Goal: Task Accomplishment & Management: Use online tool/utility

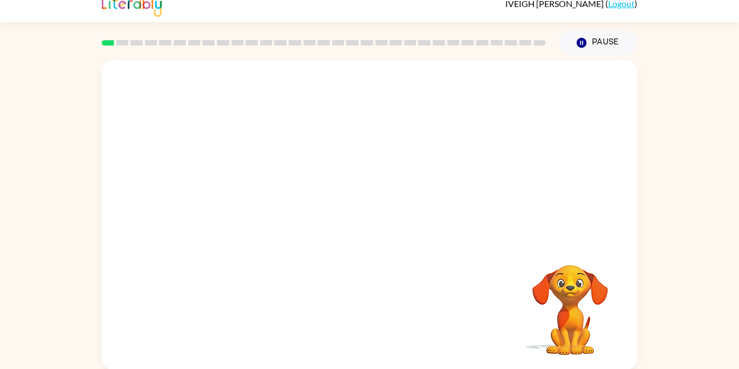
scroll to position [12, 0]
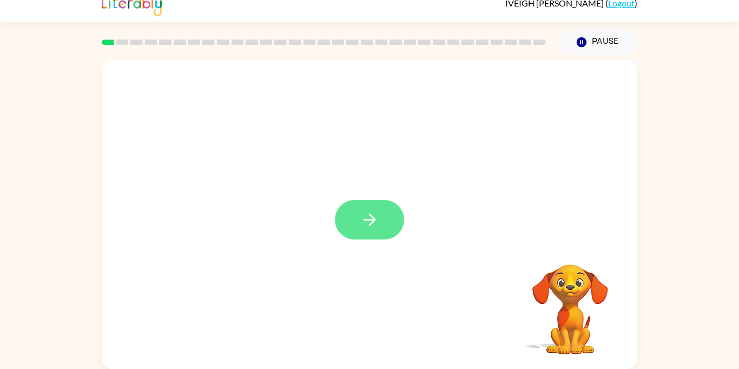
click at [382, 225] on button "button" at bounding box center [369, 220] width 69 height 40
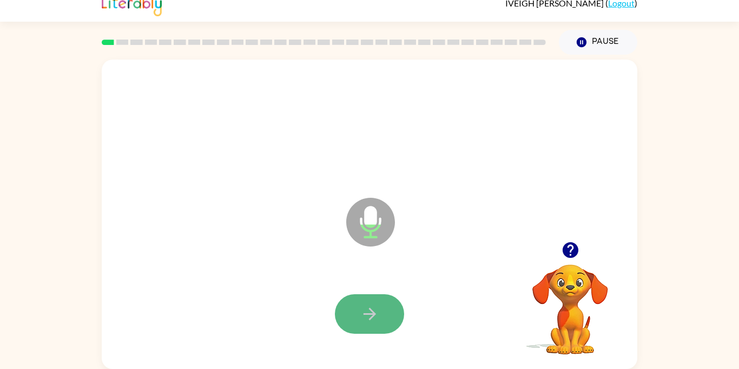
click at [374, 301] on button "button" at bounding box center [369, 314] width 69 height 40
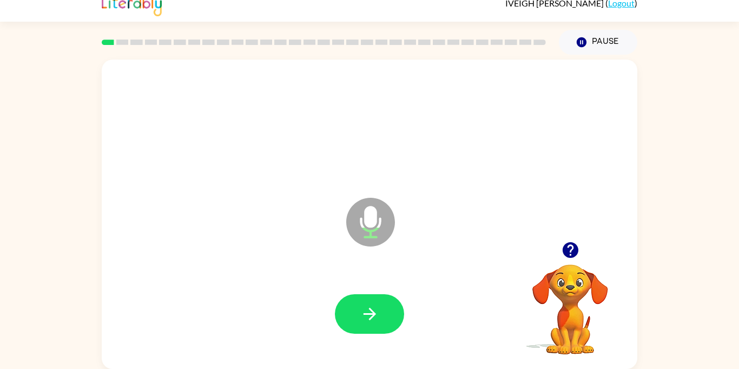
click at [374, 301] on button "button" at bounding box center [369, 314] width 69 height 40
click at [573, 251] on icon "button" at bounding box center [570, 250] width 16 height 16
click at [358, 323] on button "button" at bounding box center [369, 314] width 69 height 40
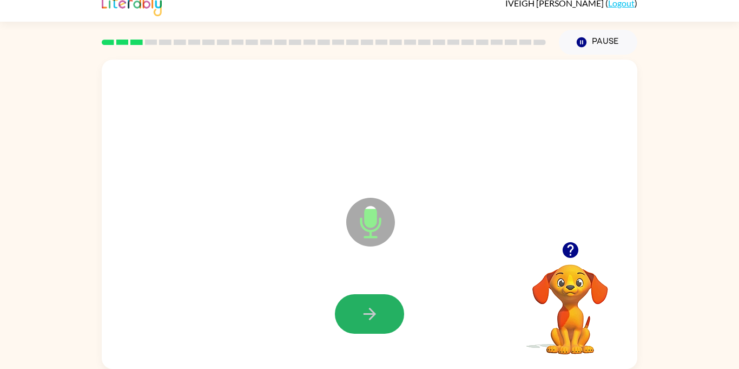
click at [358, 323] on button "button" at bounding box center [369, 314] width 69 height 40
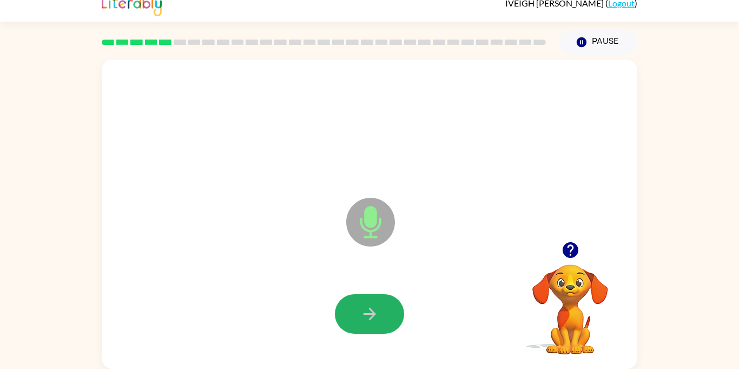
click at [358, 323] on button "button" at bounding box center [369, 314] width 69 height 40
click at [383, 313] on button "button" at bounding box center [369, 314] width 69 height 40
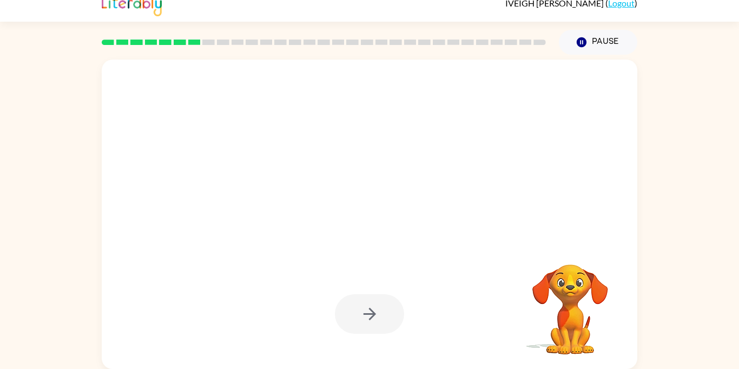
click at [560, 305] on video "Your browser must support playing .mp4 files to use Literably. Please try using…" at bounding box center [570, 301] width 108 height 108
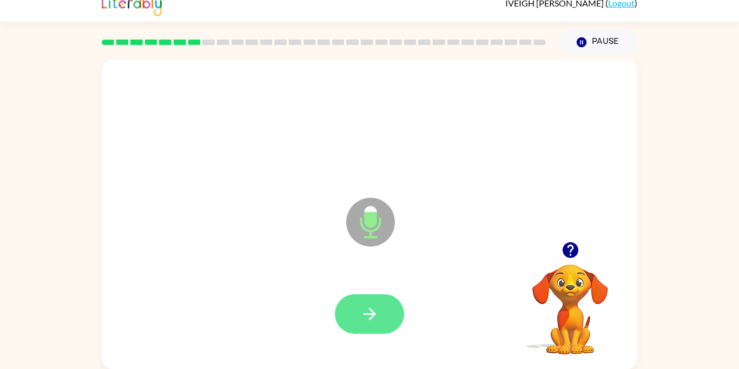
click at [384, 326] on button "button" at bounding box center [369, 314] width 69 height 40
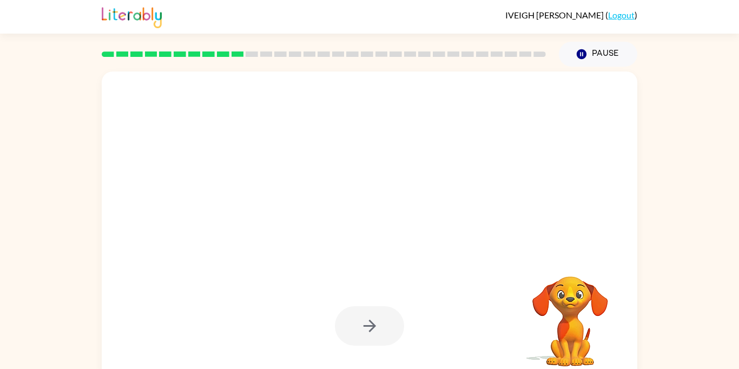
scroll to position [12, 0]
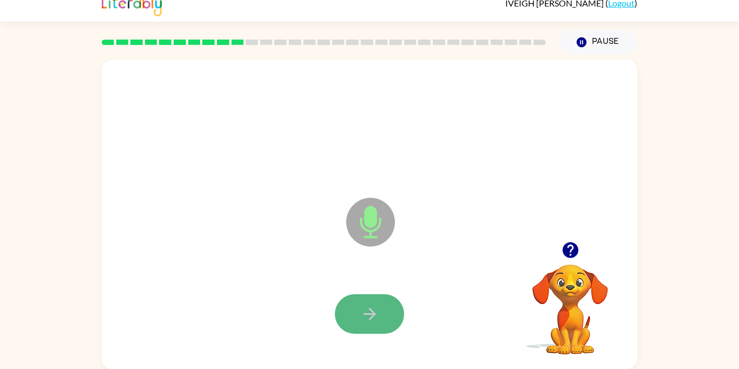
click at [383, 307] on button "button" at bounding box center [369, 314] width 69 height 40
click at [384, 307] on button "button" at bounding box center [369, 314] width 69 height 40
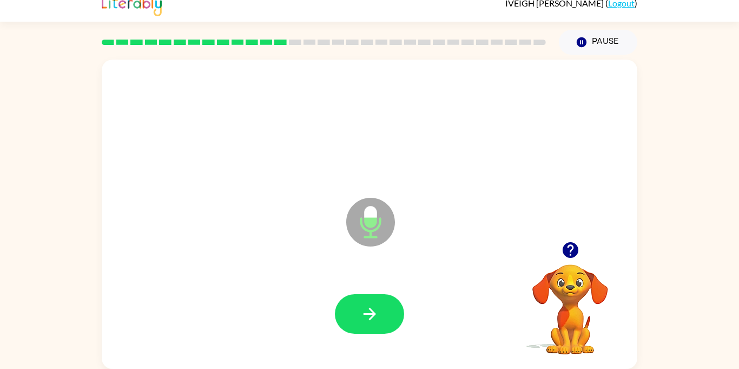
click at [384, 307] on button "button" at bounding box center [369, 314] width 69 height 40
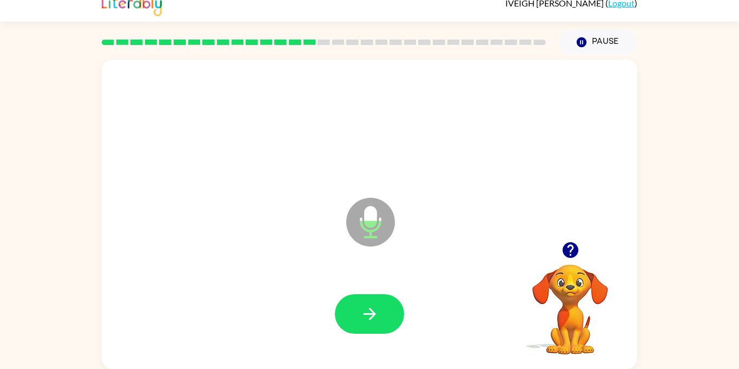
scroll to position [0, 0]
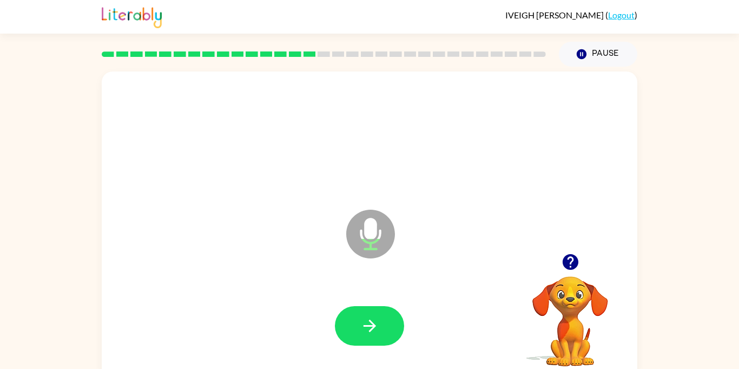
click at [577, 270] on icon "button" at bounding box center [570, 261] width 19 height 19
click at [365, 331] on icon "button" at bounding box center [369, 325] width 19 height 19
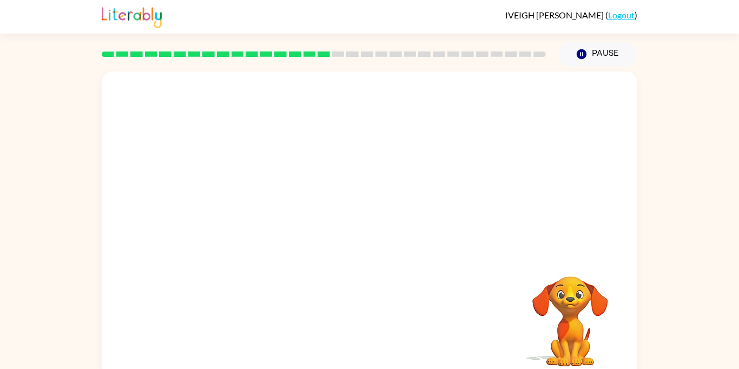
scroll to position [12, 0]
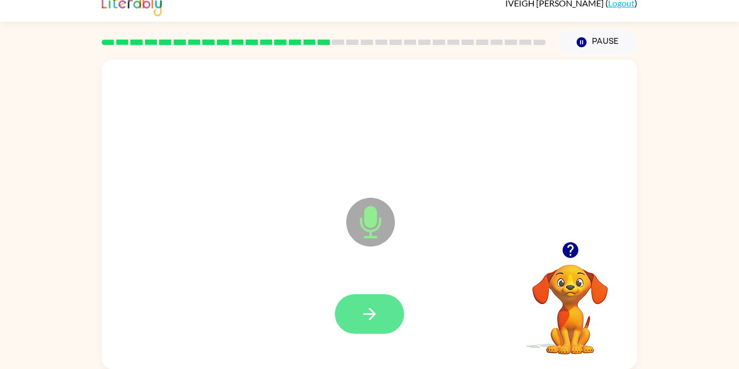
click at [390, 312] on button "button" at bounding box center [369, 314] width 69 height 40
click at [381, 301] on button "button" at bounding box center [369, 314] width 69 height 40
click at [373, 308] on icon "button" at bounding box center [369, 313] width 19 height 19
click at [383, 307] on button "button" at bounding box center [369, 314] width 69 height 40
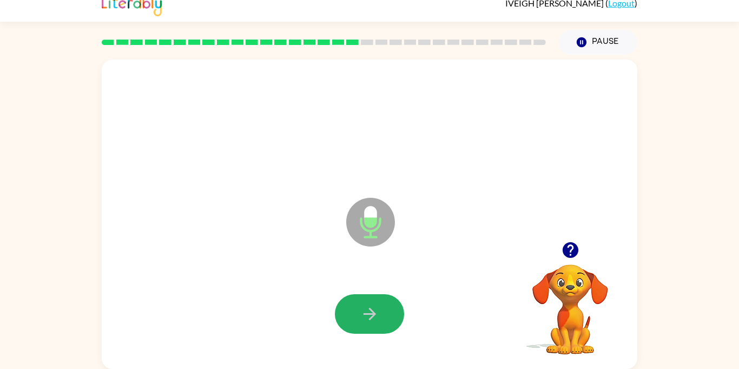
click at [383, 307] on button "button" at bounding box center [369, 314] width 69 height 40
click at [556, 285] on video "Your browser must support playing .mp4 files to use Literably. Please try using…" at bounding box center [570, 301] width 108 height 108
click at [570, 251] on icon "button" at bounding box center [570, 249] width 19 height 19
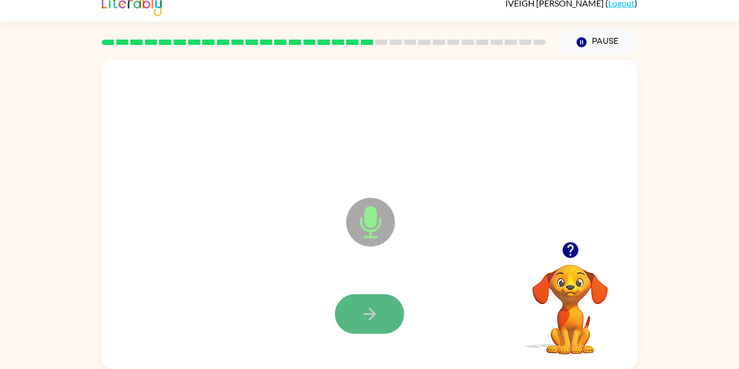
click at [368, 318] on icon "button" at bounding box center [369, 313] width 19 height 19
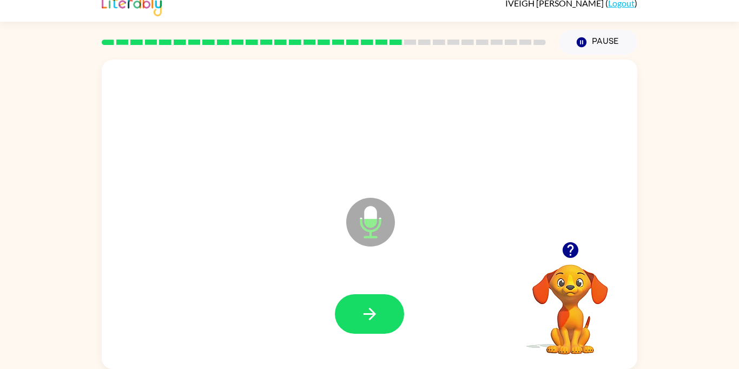
click at [368, 318] on icon "button" at bounding box center [369, 313] width 19 height 19
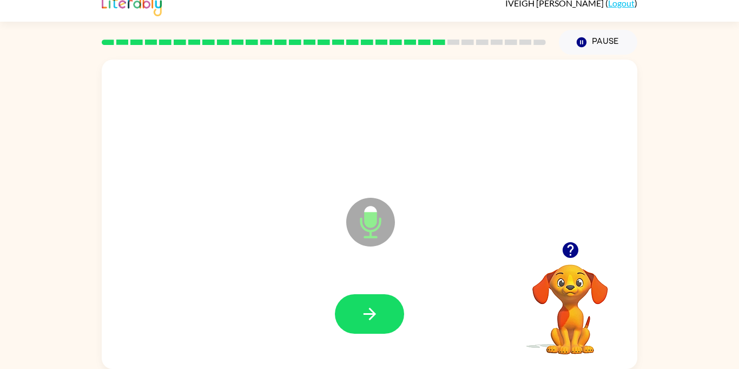
click at [368, 318] on icon "button" at bounding box center [369, 313] width 19 height 19
click at [367, 317] on icon "button" at bounding box center [369, 313] width 19 height 19
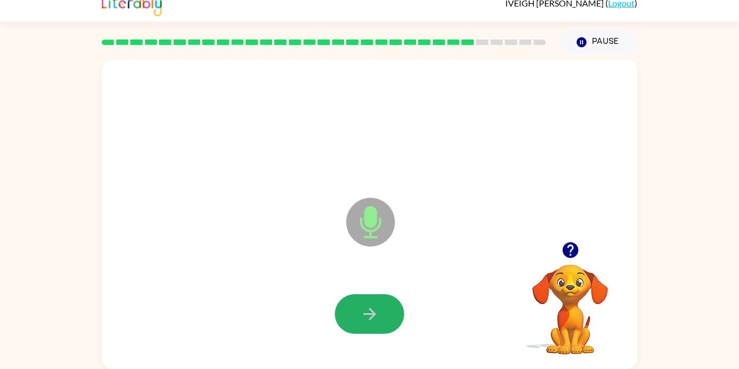
click at [367, 317] on icon "button" at bounding box center [369, 313] width 19 height 19
click at [359, 237] on icon at bounding box center [370, 222] width 49 height 49
click at [375, 304] on icon "button" at bounding box center [369, 313] width 19 height 19
click at [366, 328] on button "button" at bounding box center [369, 314] width 69 height 40
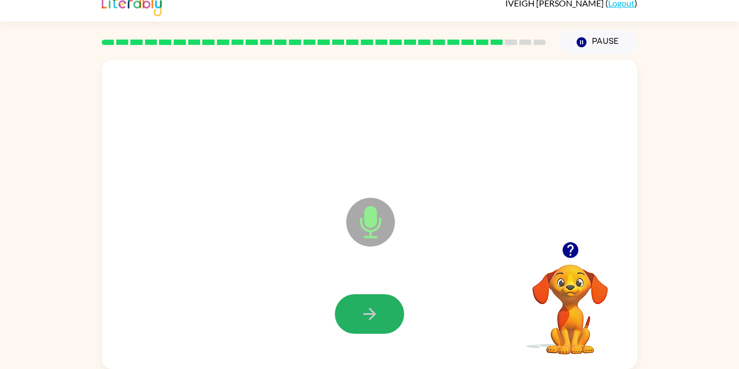
click at [366, 328] on button "button" at bounding box center [369, 314] width 69 height 40
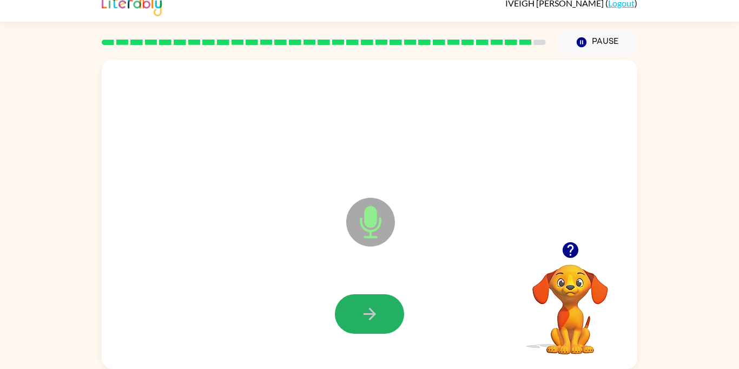
click at [366, 328] on button "button" at bounding box center [369, 314] width 69 height 40
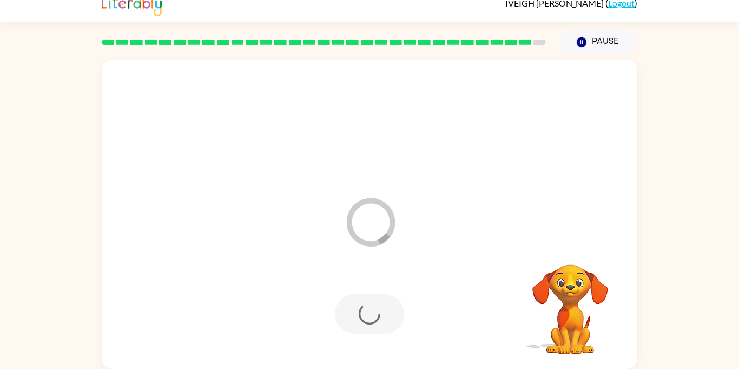
scroll to position [0, 0]
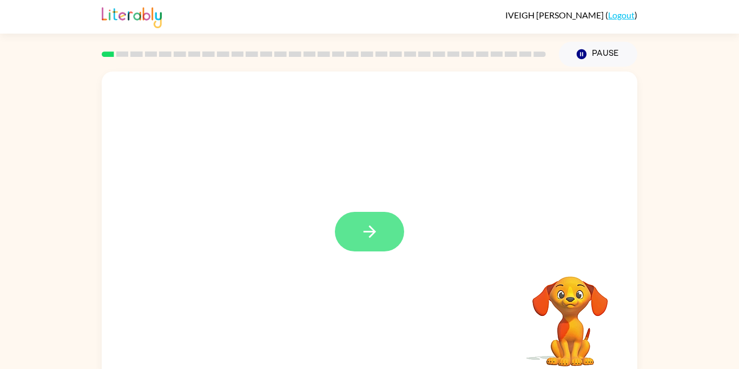
click at [378, 225] on icon "button" at bounding box center [369, 231] width 19 height 19
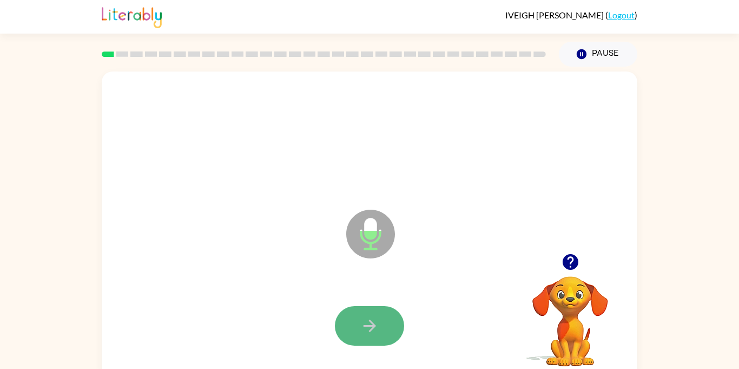
click at [388, 325] on button "button" at bounding box center [369, 326] width 69 height 40
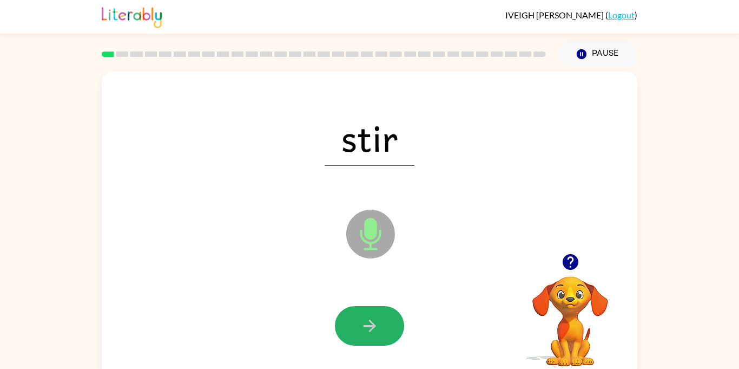
click at [388, 325] on button "button" at bounding box center [369, 326] width 69 height 40
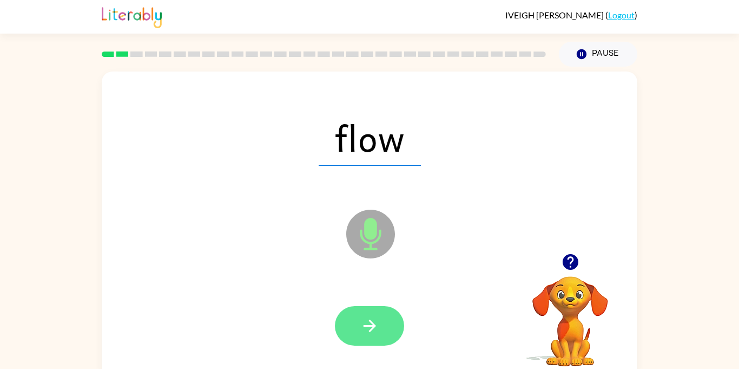
click at [387, 323] on button "button" at bounding box center [369, 326] width 69 height 40
click at [361, 325] on icon "button" at bounding box center [369, 325] width 19 height 19
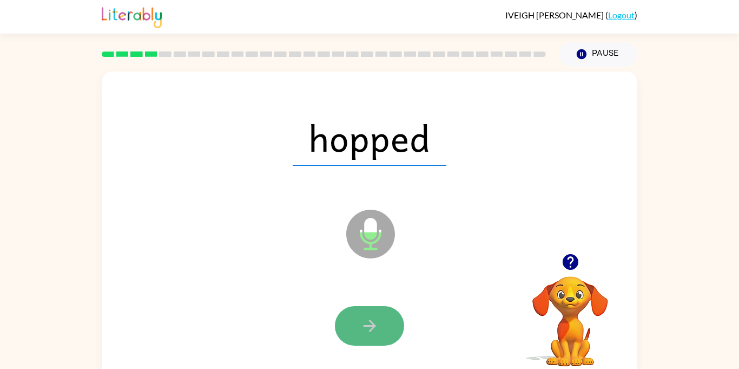
click at [369, 336] on button "button" at bounding box center [369, 326] width 69 height 40
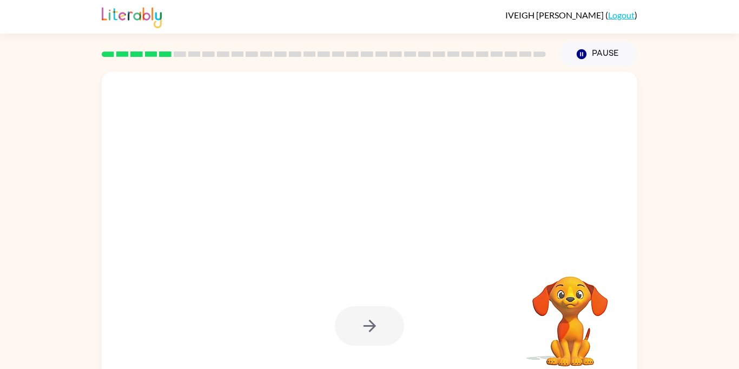
scroll to position [12, 0]
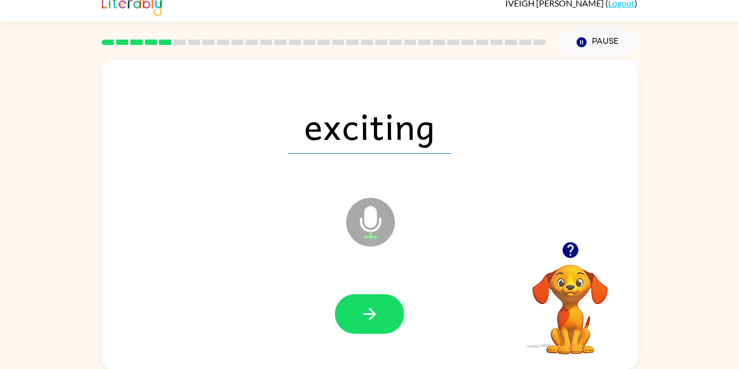
click at [381, 340] on div at bounding box center [370, 314] width 514 height 89
click at [367, 314] on icon "button" at bounding box center [369, 313] width 12 height 12
click at [367, 314] on div at bounding box center [369, 314] width 69 height 40
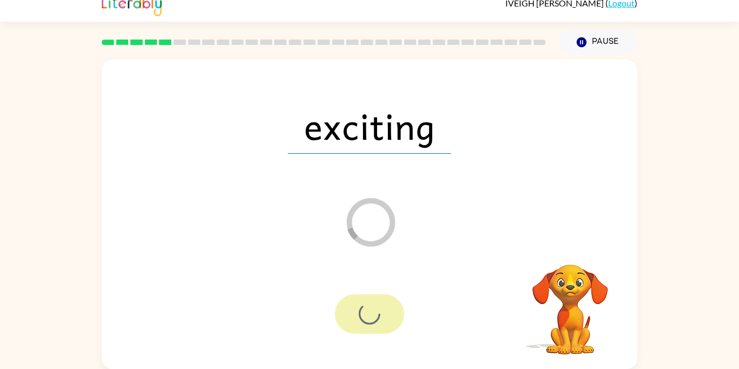
click at [367, 314] on div at bounding box center [369, 314] width 69 height 40
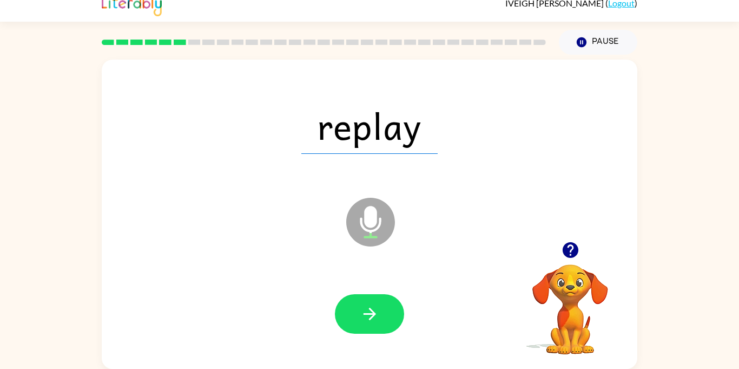
click at [367, 314] on div at bounding box center [369, 314] width 69 height 40
click at [367, 314] on icon "button" at bounding box center [369, 313] width 12 height 12
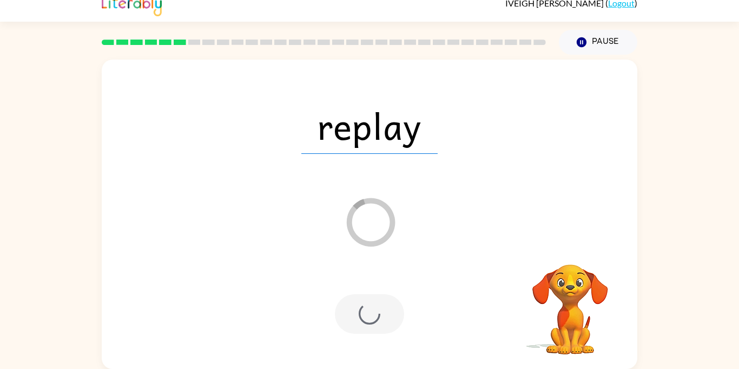
click at [367, 314] on div at bounding box center [369, 314] width 69 height 40
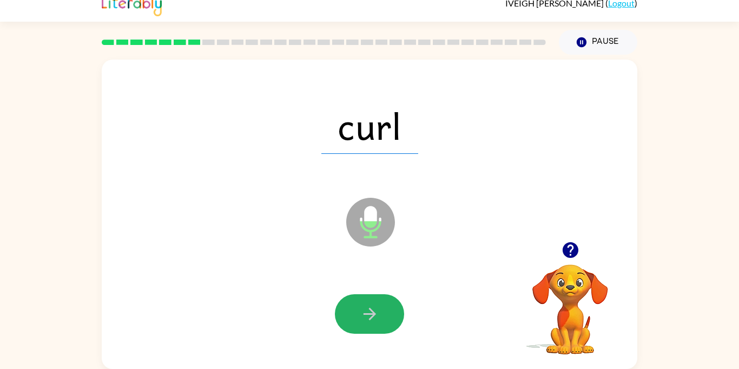
click at [367, 314] on icon "button" at bounding box center [369, 313] width 12 height 12
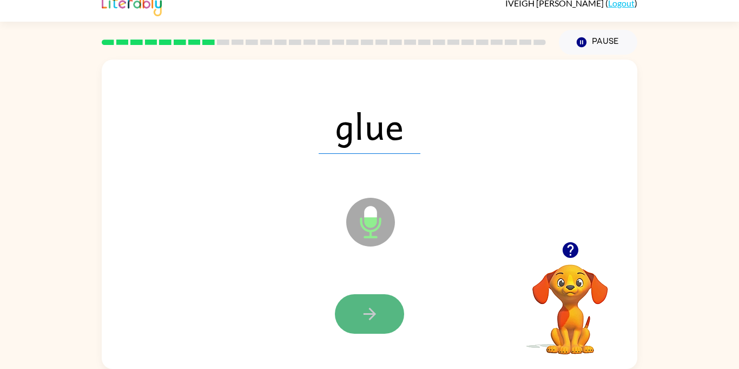
click at [369, 307] on icon "button" at bounding box center [369, 313] width 19 height 19
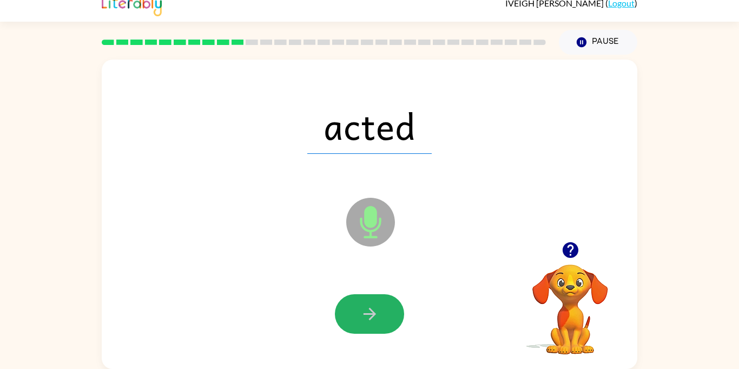
click at [369, 307] on icon "button" at bounding box center [369, 313] width 19 height 19
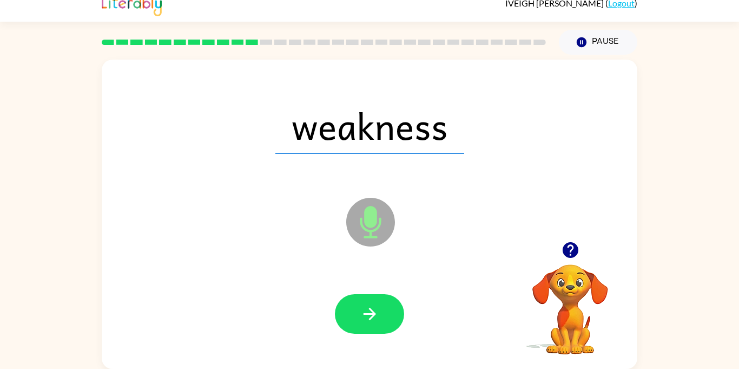
click at [369, 307] on icon "button" at bounding box center [369, 313] width 19 height 19
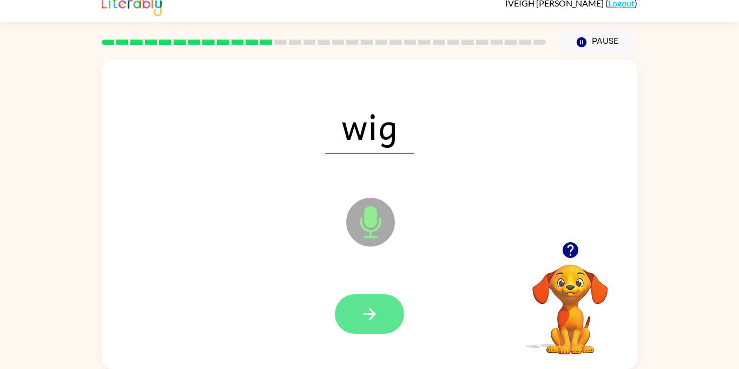
click at [382, 313] on button "button" at bounding box center [369, 314] width 69 height 40
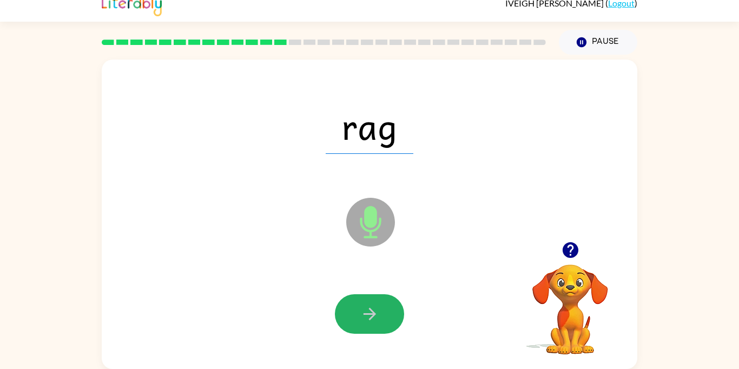
click at [382, 313] on button "button" at bounding box center [369, 314] width 69 height 40
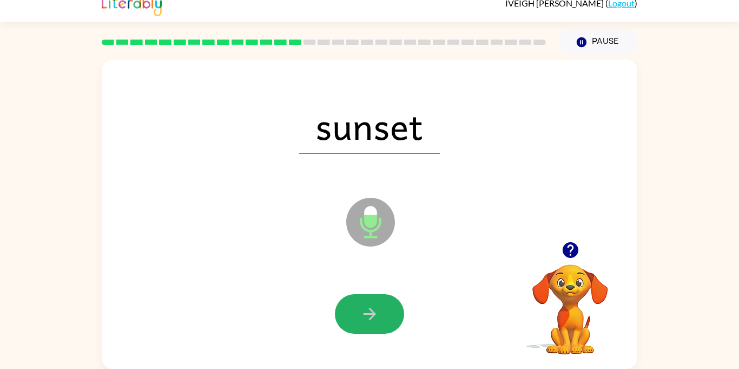
click at [382, 313] on button "button" at bounding box center [369, 314] width 69 height 40
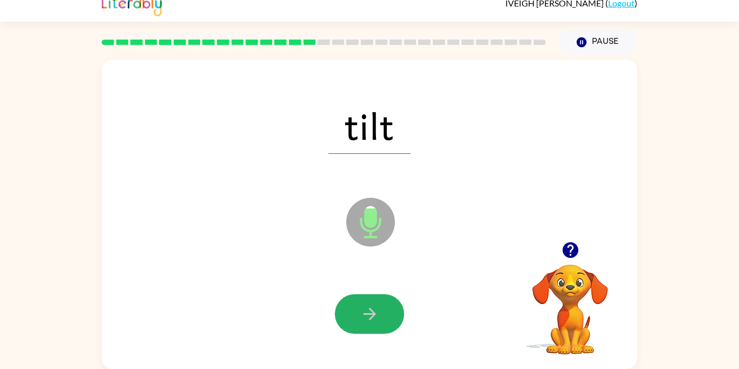
click at [382, 313] on button "button" at bounding box center [369, 314] width 69 height 40
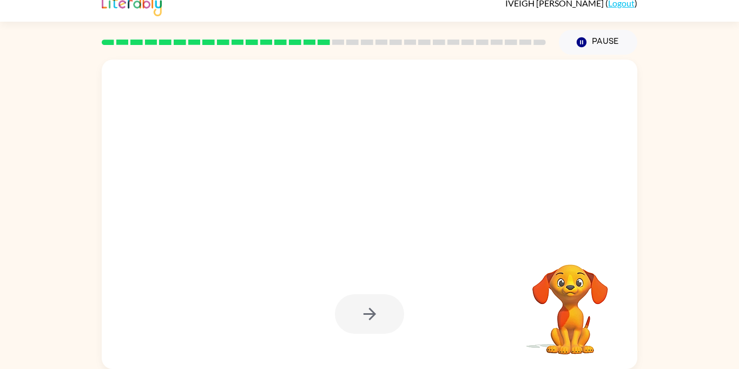
click at [382, 313] on div at bounding box center [369, 314] width 69 height 40
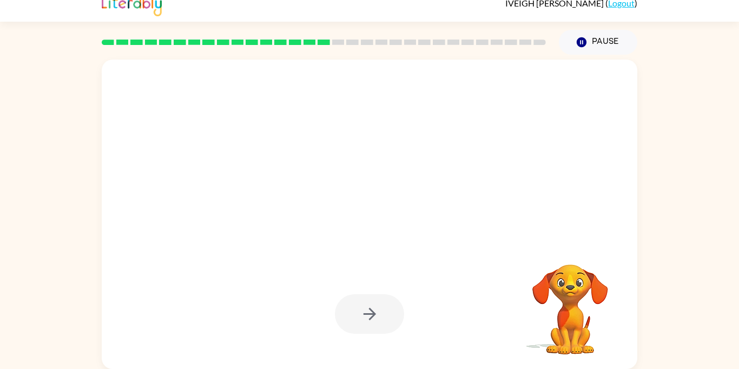
click at [382, 313] on div at bounding box center [369, 314] width 69 height 40
click at [382, 313] on button "button" at bounding box center [369, 314] width 69 height 40
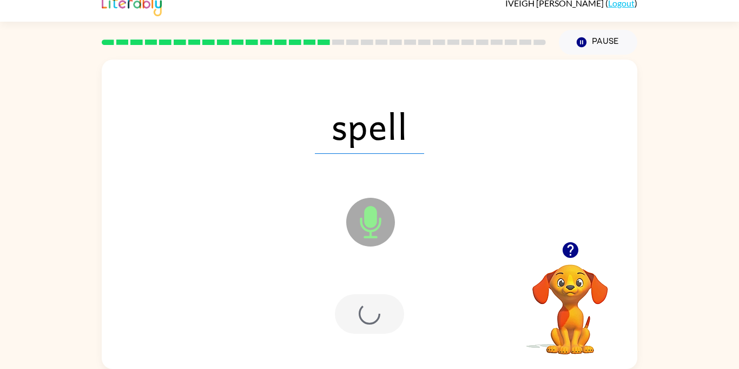
click at [382, 313] on div at bounding box center [369, 314] width 69 height 40
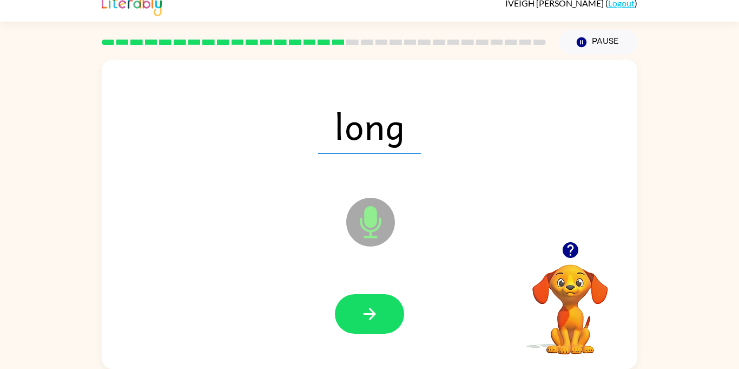
click at [382, 313] on button "button" at bounding box center [369, 314] width 69 height 40
click at [382, 313] on div at bounding box center [369, 314] width 69 height 40
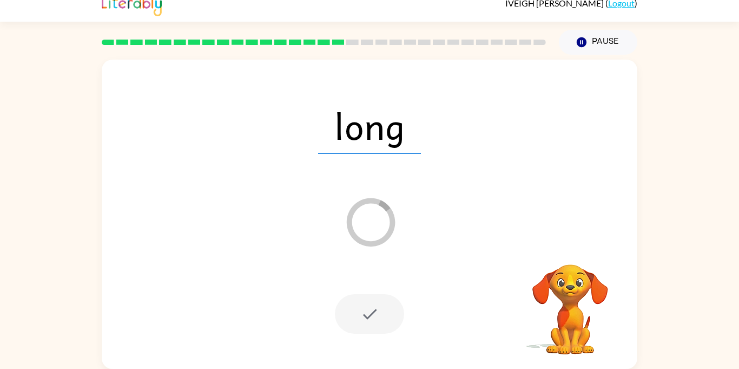
click at [382, 313] on div at bounding box center [369, 314] width 69 height 40
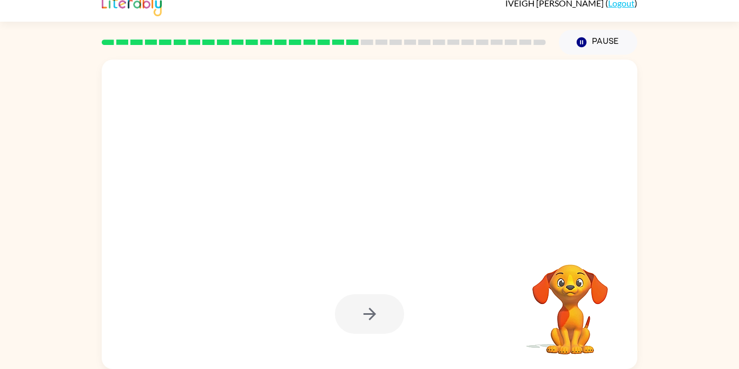
click at [382, 313] on div at bounding box center [369, 314] width 69 height 40
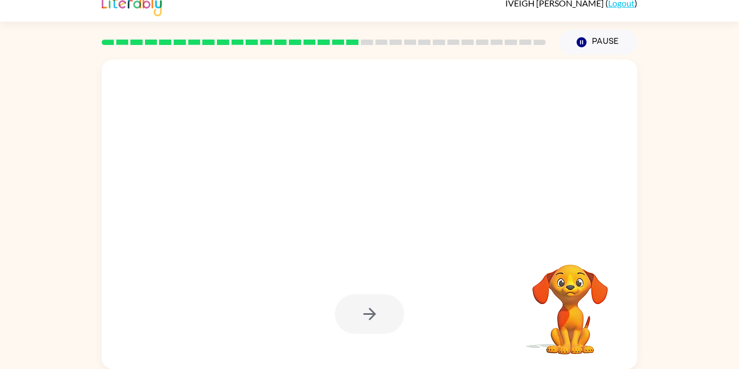
click at [382, 313] on div at bounding box center [369, 314] width 69 height 40
click at [382, 313] on button "button" at bounding box center [369, 314] width 69 height 40
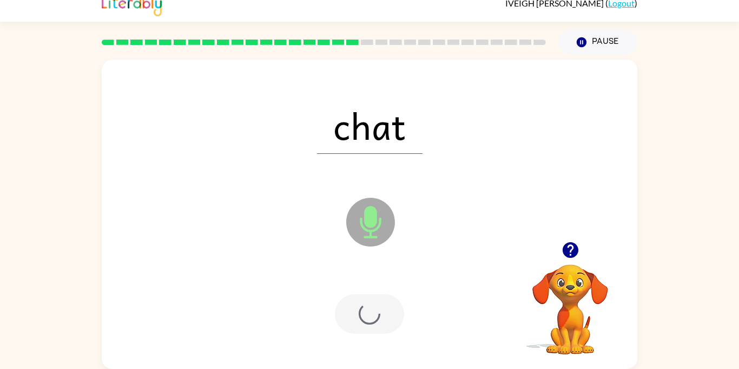
click at [382, 313] on div at bounding box center [369, 314] width 69 height 40
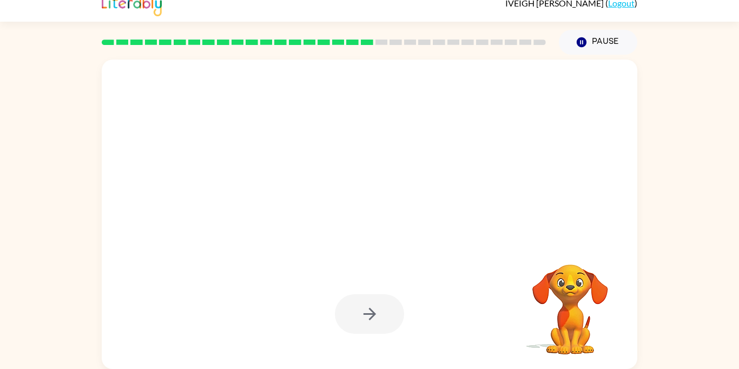
click at [382, 313] on div at bounding box center [369, 314] width 69 height 40
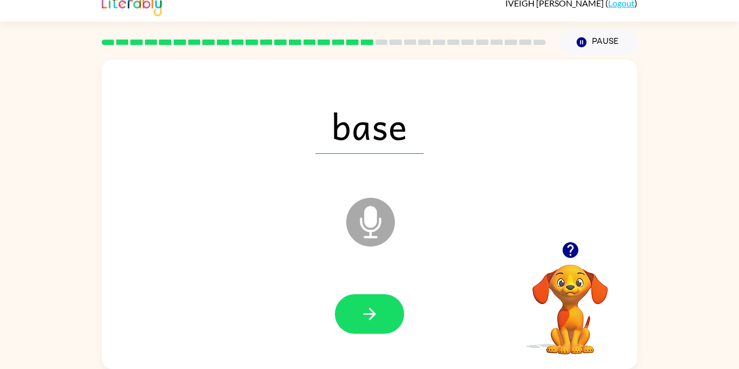
click at [382, 313] on button "button" at bounding box center [369, 314] width 69 height 40
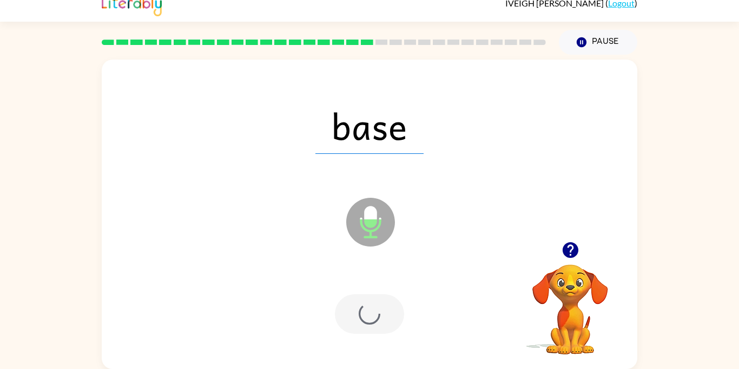
click at [382, 313] on div at bounding box center [369, 314] width 69 height 40
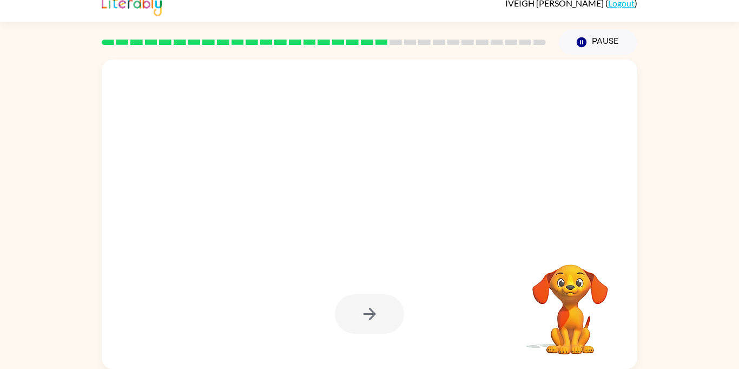
click at [382, 313] on div at bounding box center [369, 314] width 69 height 40
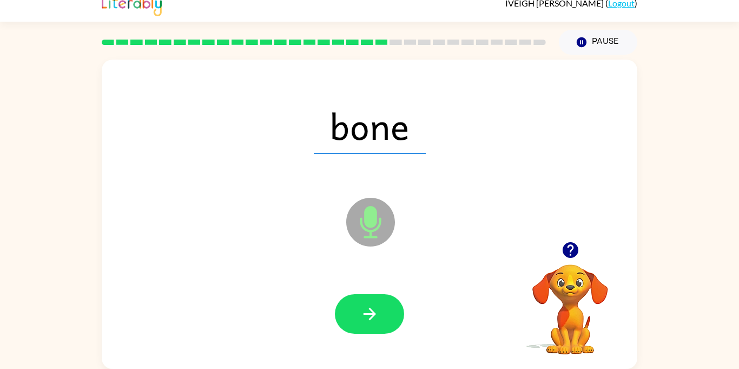
click at [382, 313] on button "button" at bounding box center [369, 314] width 69 height 40
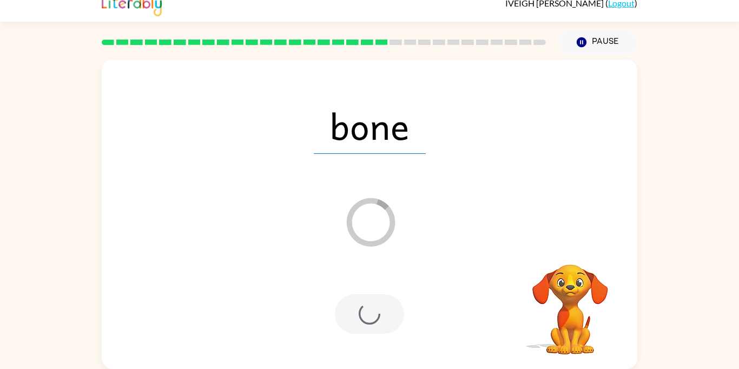
click at [382, 313] on div at bounding box center [369, 314] width 69 height 40
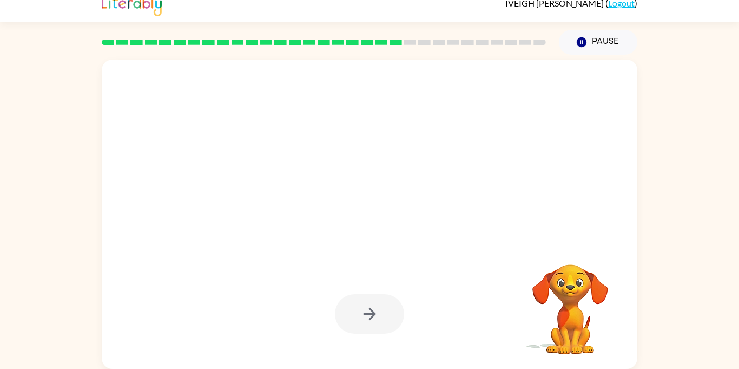
click at [339, 317] on div at bounding box center [369, 314] width 69 height 40
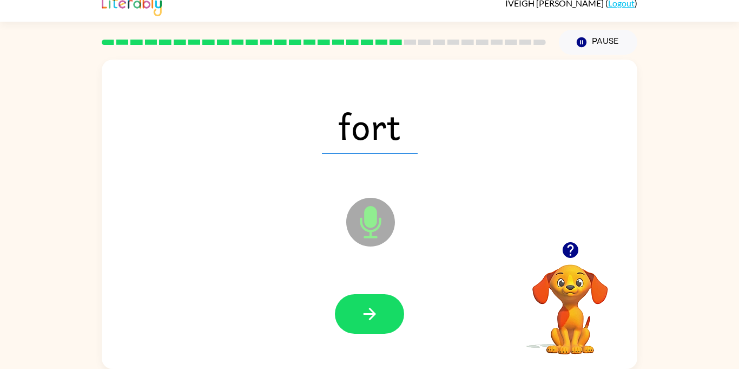
click at [339, 317] on button "button" at bounding box center [369, 314] width 69 height 40
click at [339, 317] on div at bounding box center [369, 314] width 69 height 40
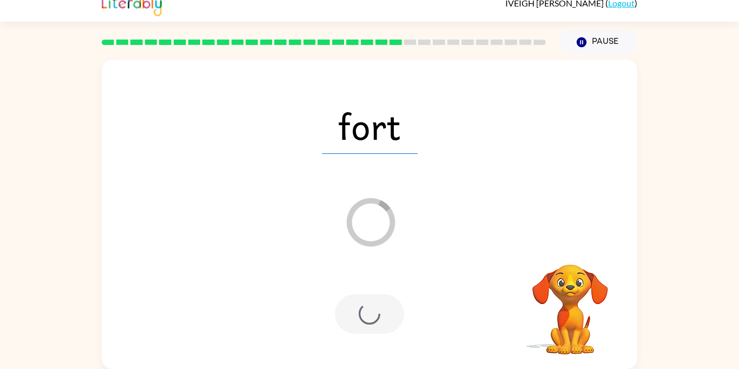
click at [339, 317] on div at bounding box center [369, 314] width 69 height 40
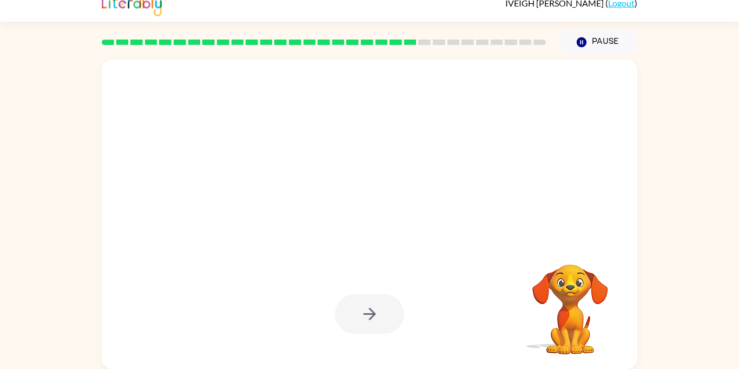
click at [339, 317] on div at bounding box center [369, 314] width 69 height 40
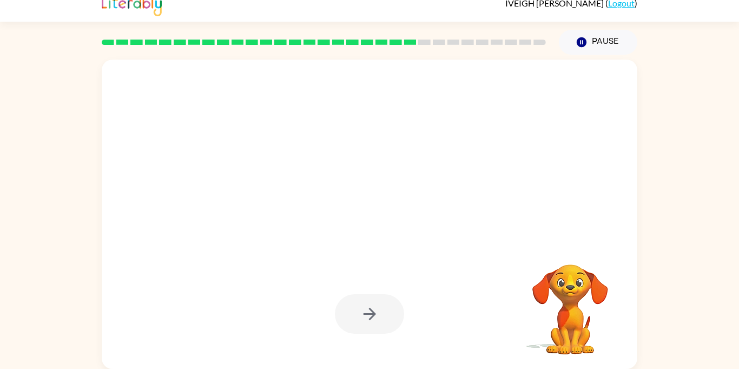
click at [339, 317] on div at bounding box center [369, 314] width 69 height 40
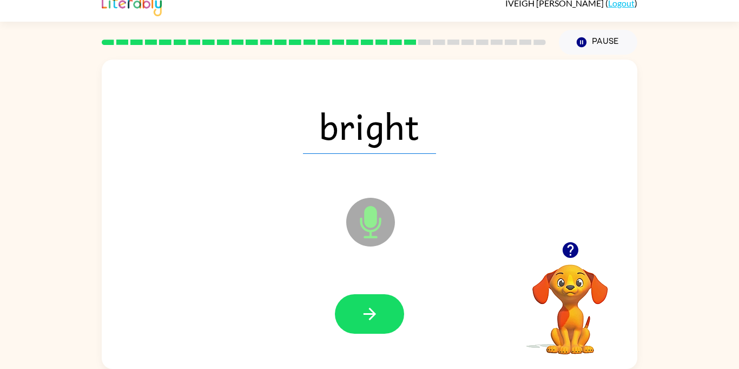
click at [339, 317] on button "button" at bounding box center [369, 314] width 69 height 40
click at [339, 317] on div at bounding box center [369, 314] width 69 height 40
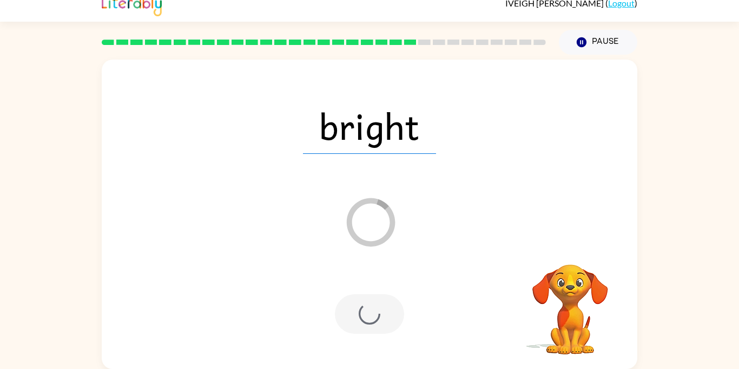
click at [339, 317] on div at bounding box center [369, 314] width 69 height 40
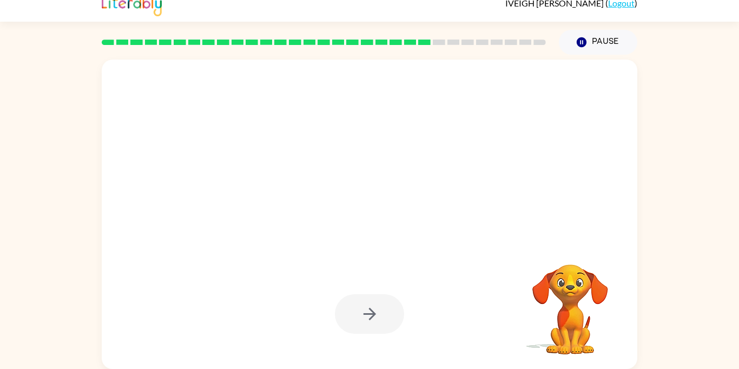
click at [339, 317] on div at bounding box center [369, 314] width 69 height 40
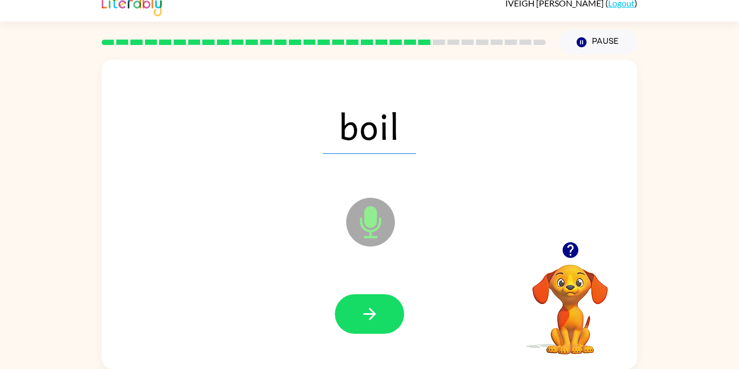
click at [339, 317] on button "button" at bounding box center [369, 314] width 69 height 40
click at [339, 317] on div at bounding box center [369, 314] width 69 height 40
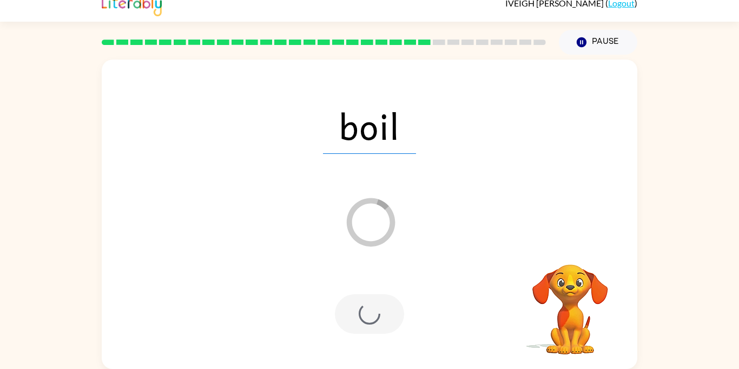
click at [339, 317] on div at bounding box center [369, 314] width 69 height 40
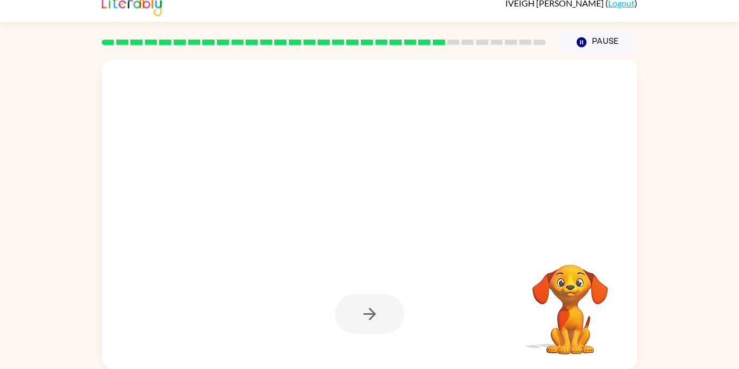
click at [339, 317] on div at bounding box center [369, 314] width 69 height 40
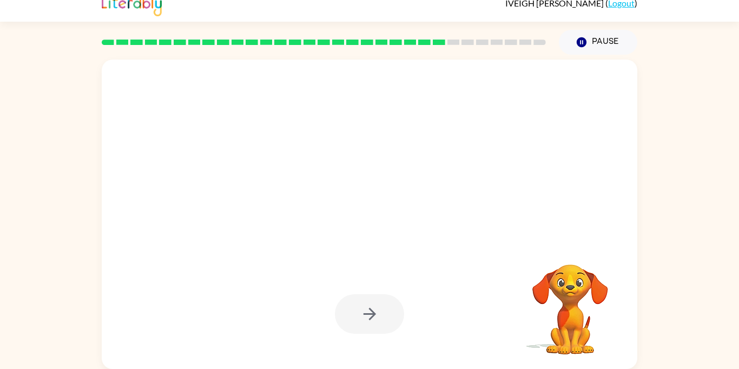
click at [339, 317] on button "button" at bounding box center [369, 314] width 69 height 40
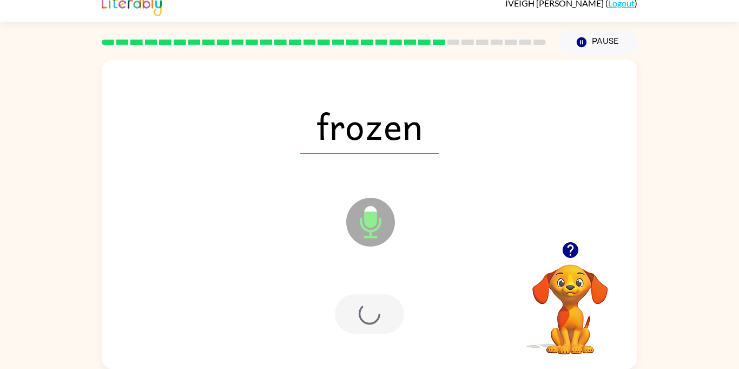
click at [339, 317] on div at bounding box center [369, 314] width 69 height 40
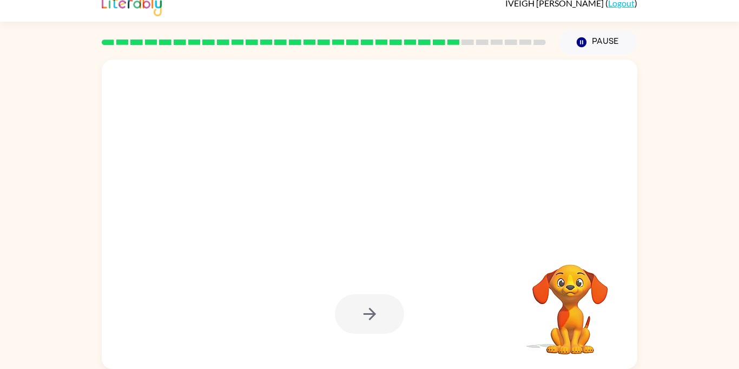
click at [339, 317] on div at bounding box center [369, 314] width 69 height 40
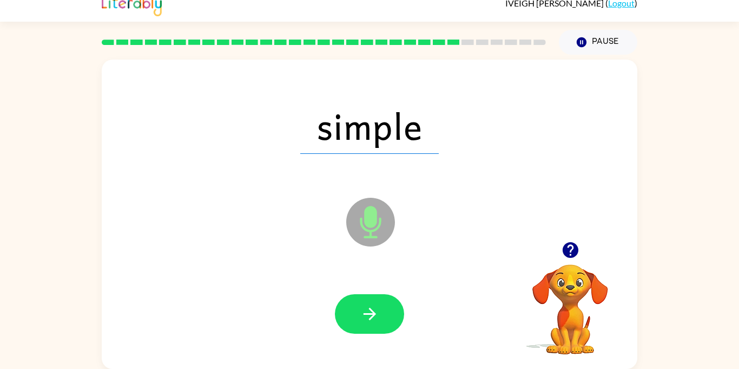
click at [339, 317] on button "button" at bounding box center [369, 314] width 69 height 40
click at [339, 317] on div at bounding box center [369, 314] width 69 height 40
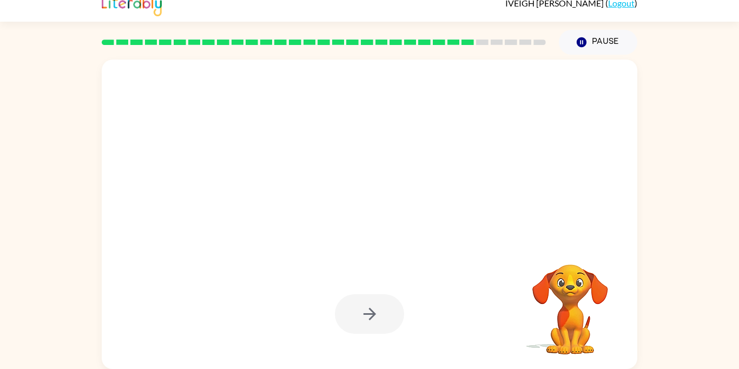
click at [339, 317] on div at bounding box center [369, 314] width 69 height 40
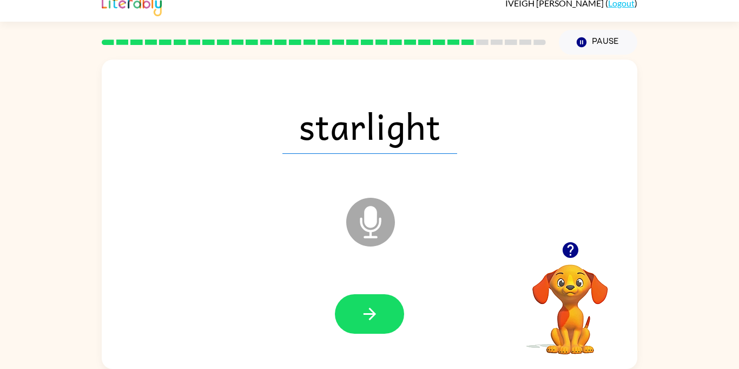
click at [339, 317] on button "button" at bounding box center [369, 314] width 69 height 40
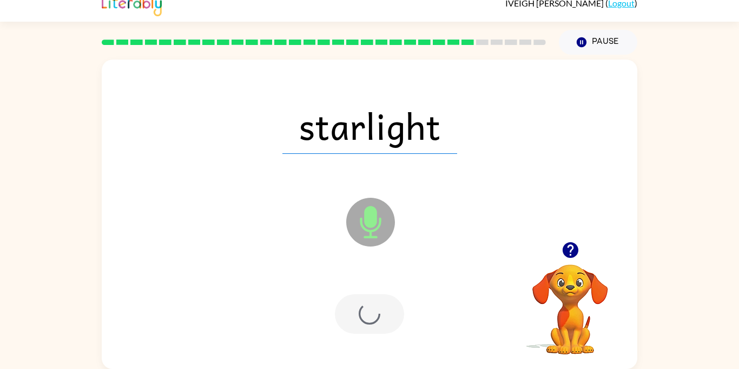
click at [339, 317] on div at bounding box center [369, 314] width 69 height 40
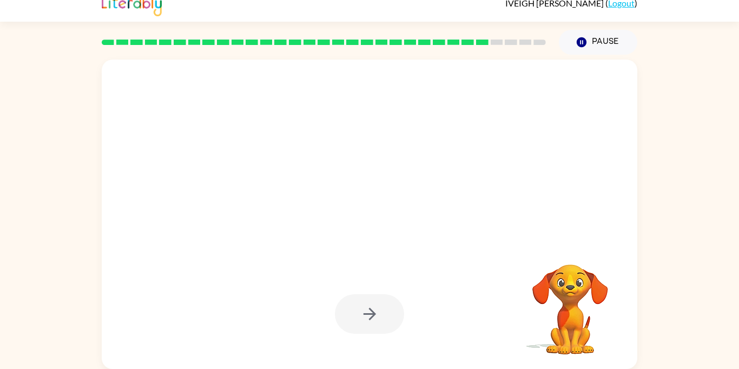
click at [339, 317] on div at bounding box center [369, 314] width 69 height 40
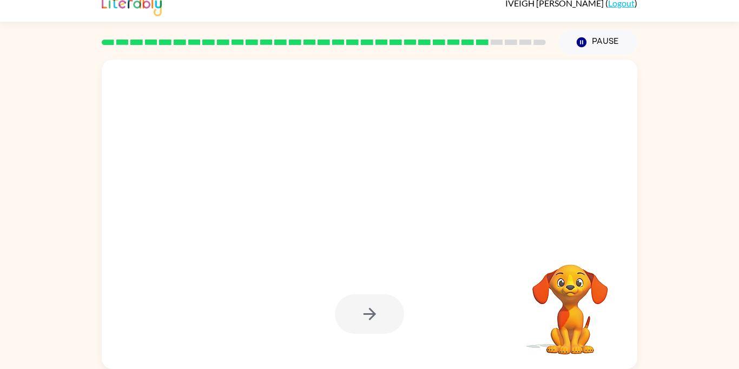
click at [339, 317] on button "button" at bounding box center [369, 314] width 69 height 40
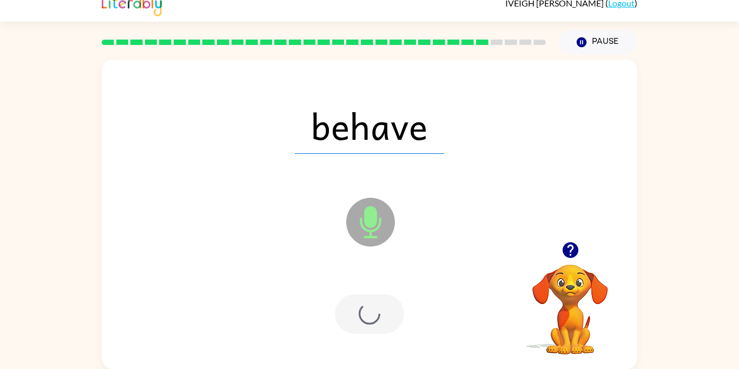
click at [339, 317] on div at bounding box center [369, 314] width 69 height 40
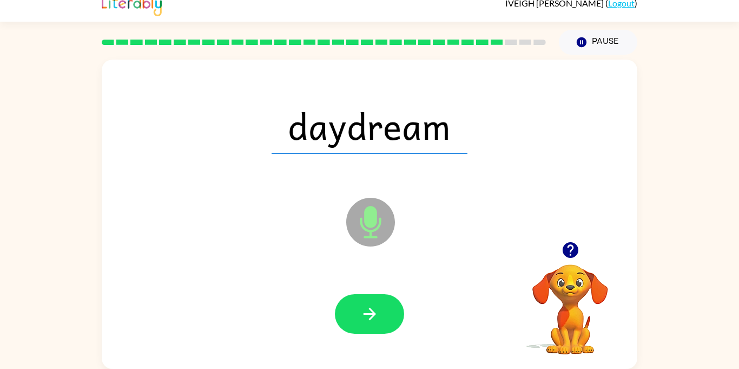
click at [316, 305] on div at bounding box center [370, 314] width 514 height 89
click at [383, 317] on button "button" at bounding box center [369, 314] width 69 height 40
click at [383, 317] on div at bounding box center [369, 314] width 69 height 40
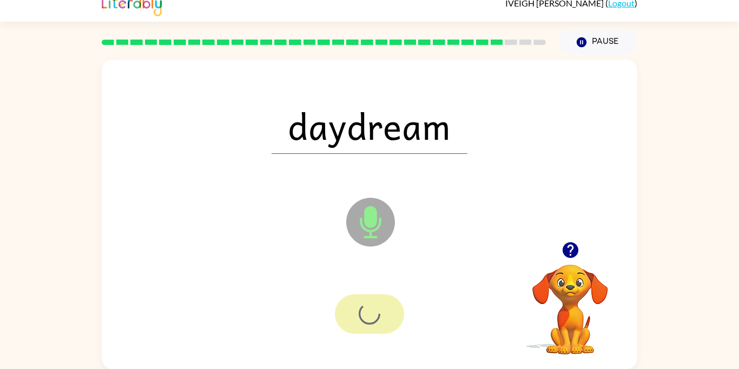
click at [383, 317] on div at bounding box center [369, 314] width 69 height 40
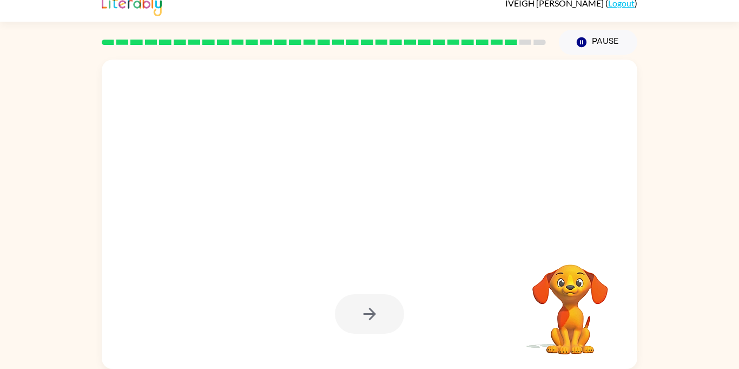
click at [383, 317] on div at bounding box center [369, 314] width 69 height 40
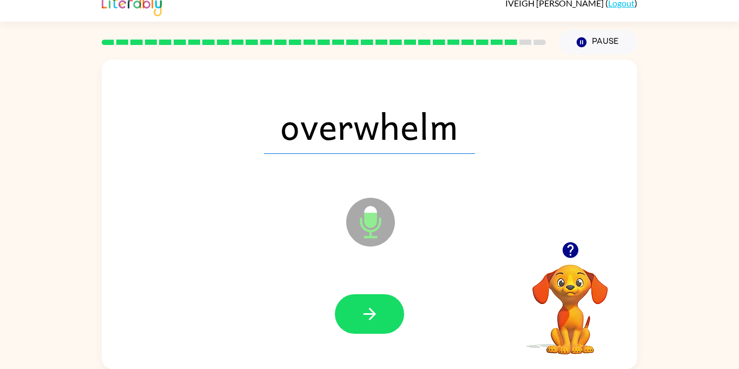
click at [383, 317] on button "button" at bounding box center [369, 314] width 69 height 40
click at [383, 317] on div at bounding box center [369, 314] width 69 height 40
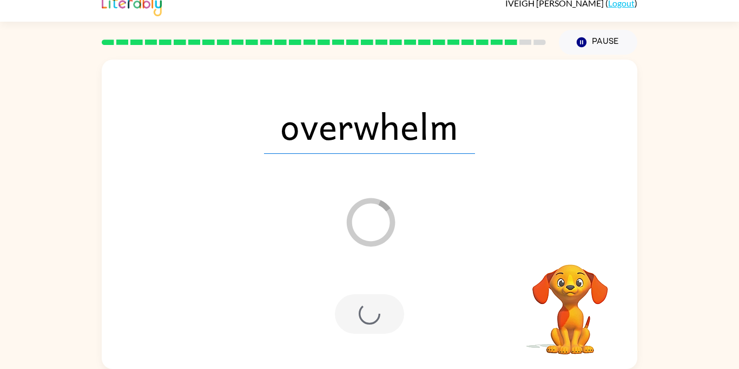
click at [383, 317] on div at bounding box center [369, 314] width 69 height 40
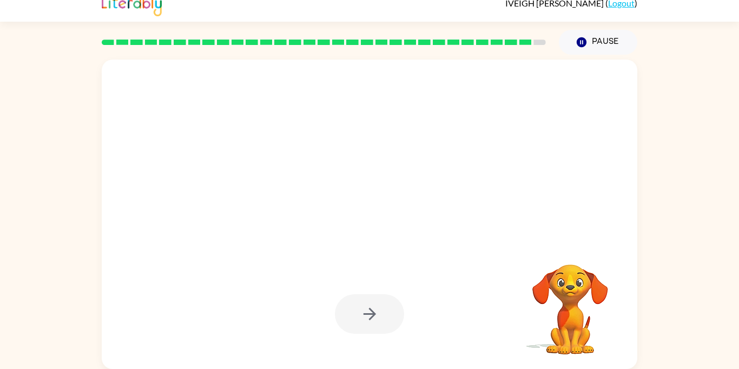
click at [383, 317] on div at bounding box center [369, 314] width 69 height 40
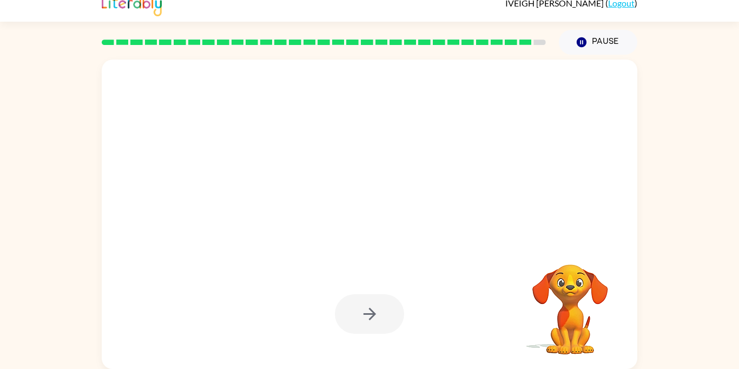
click at [383, 317] on div at bounding box center [369, 314] width 69 height 40
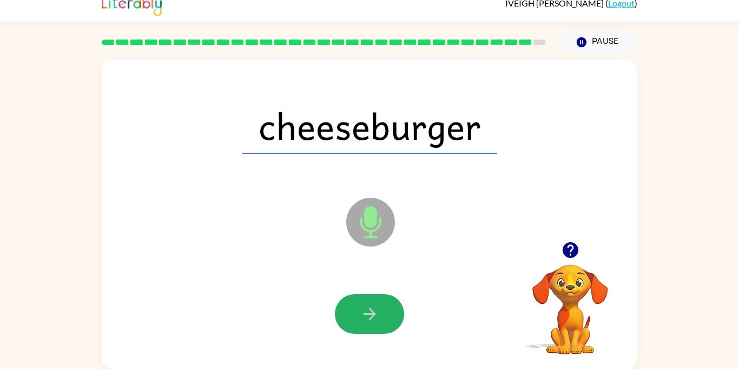
click at [383, 317] on button "button" at bounding box center [369, 314] width 69 height 40
click at [383, 317] on div at bounding box center [369, 314] width 69 height 40
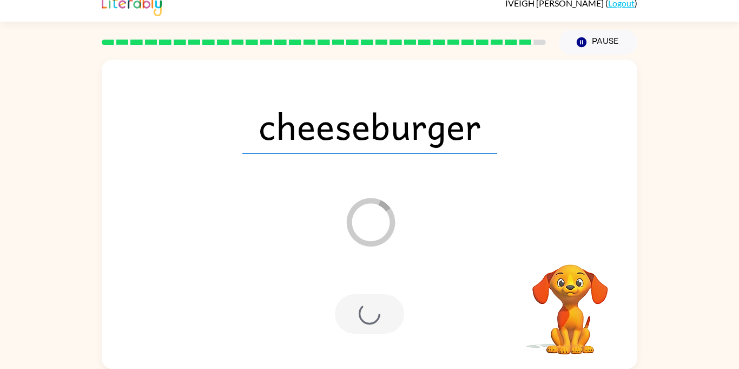
scroll to position [0, 0]
